Goal: Transaction & Acquisition: Subscribe to service/newsletter

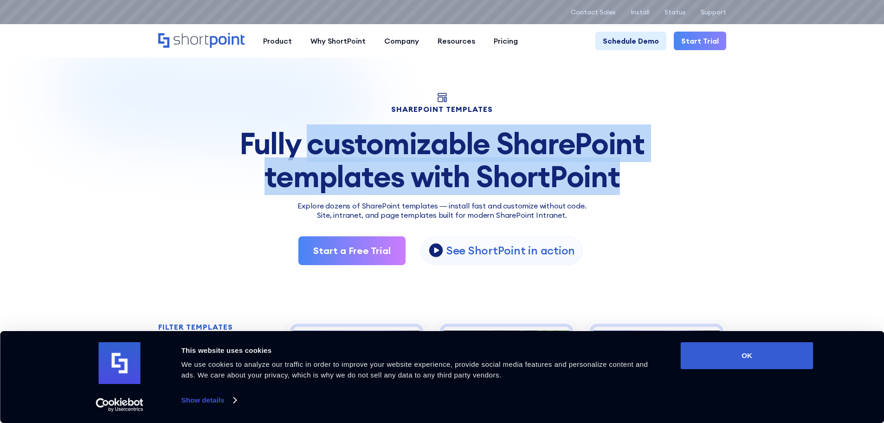
drag, startPoint x: 337, startPoint y: 140, endPoint x: 638, endPoint y: 171, distance: 303.0
click at [638, 171] on div "Fully customizable SharePoint templates with ShortPoint" at bounding box center [442, 159] width 568 height 65
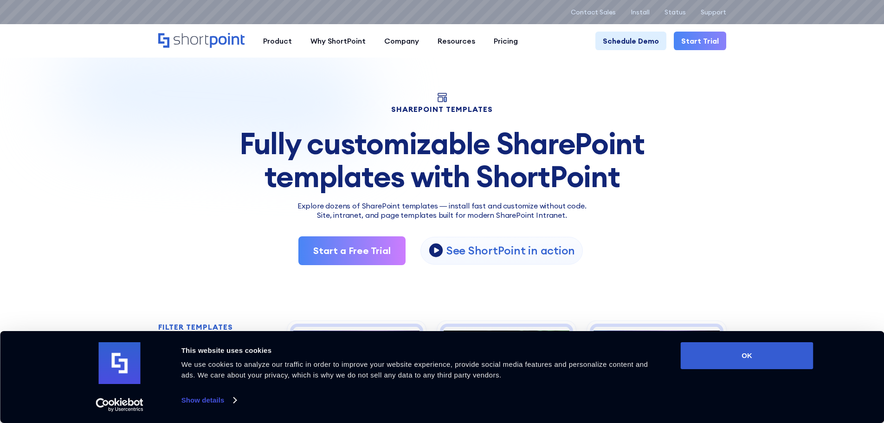
click at [708, 197] on div "SHAREPOINT TEMPLATES Fully customizable SharePoint templates with ShortPoint Ex…" at bounding box center [442, 179] width 568 height 172
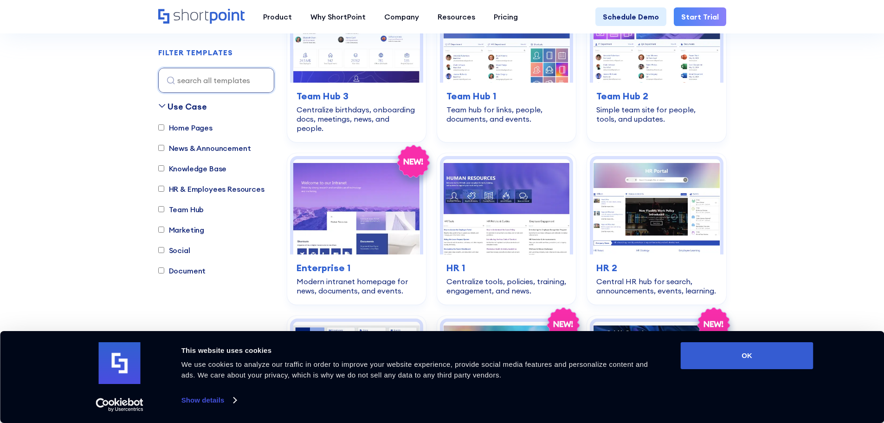
scroll to position [836, 0]
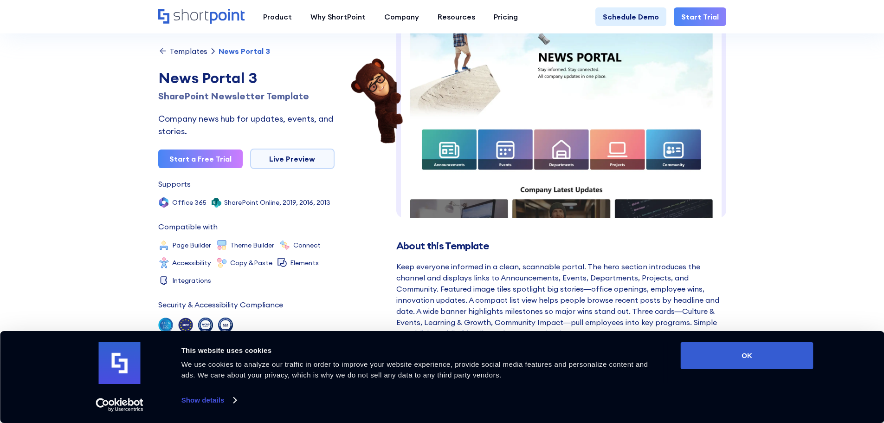
scroll to position [93, 0]
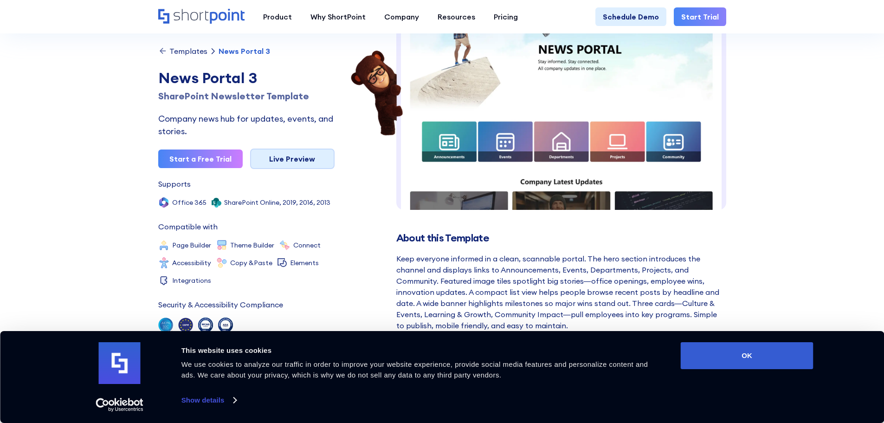
click at [322, 161] on link "Live Preview" at bounding box center [292, 159] width 85 height 20
click at [226, 159] on link "Start a Free Trial" at bounding box center [200, 159] width 85 height 19
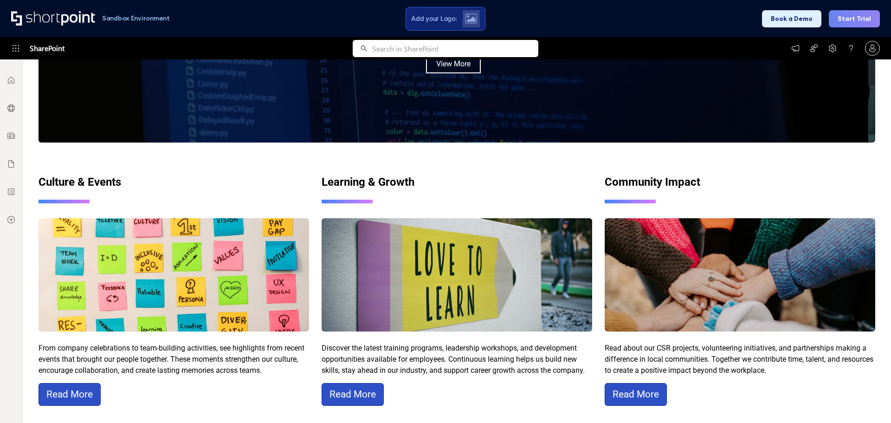
scroll to position [907, 0]
